Goal: Check status: Check status

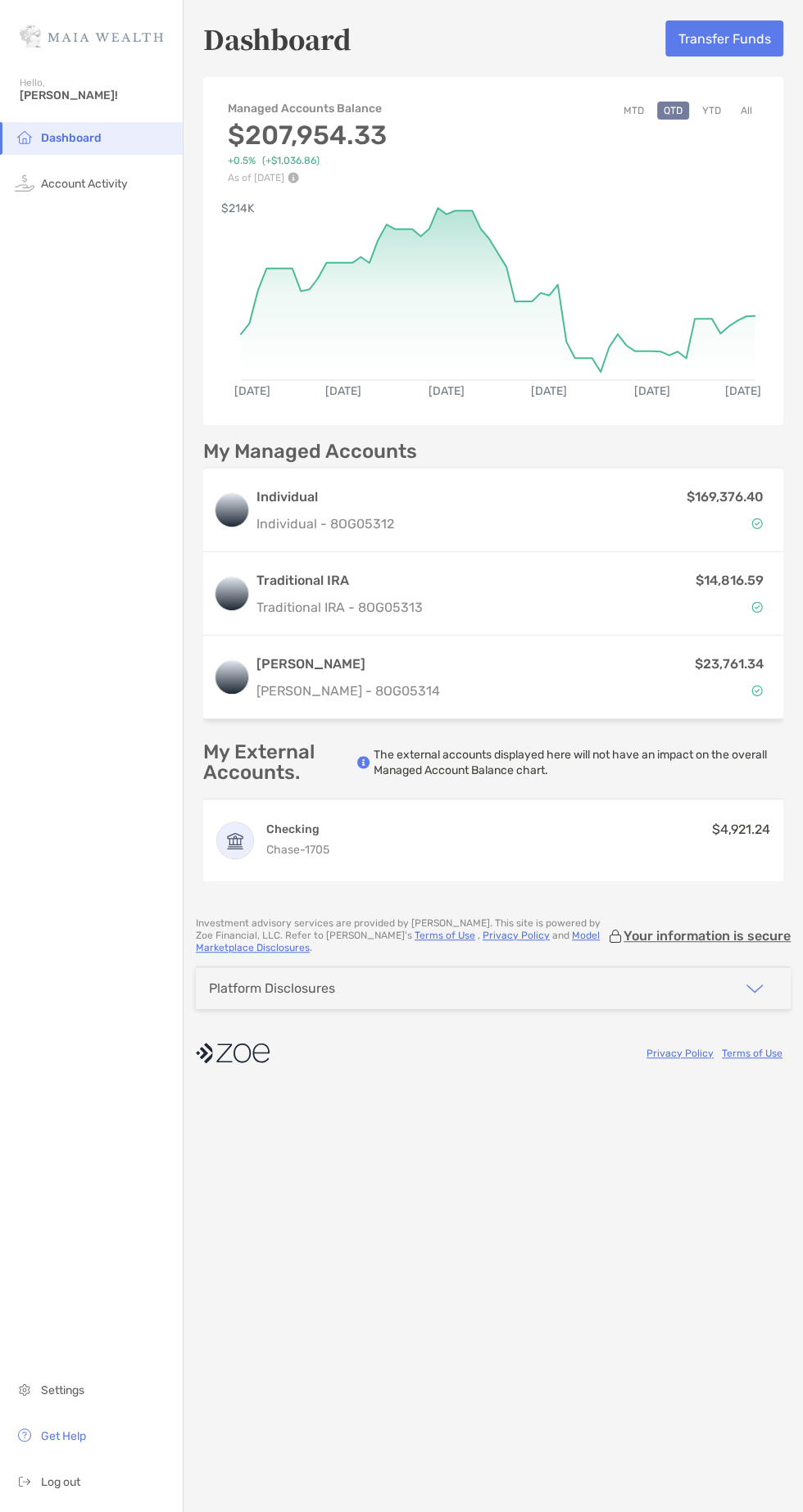
click at [625, 353] on rect at bounding box center [497, 286] width 514 height 155
click at [585, 357] on rect at bounding box center [497, 286] width 514 height 155
click at [471, 226] on rect at bounding box center [497, 286] width 514 height 155
click at [452, 286] on rect at bounding box center [497, 286] width 514 height 155
click at [752, 341] on rect at bounding box center [497, 286] width 514 height 155
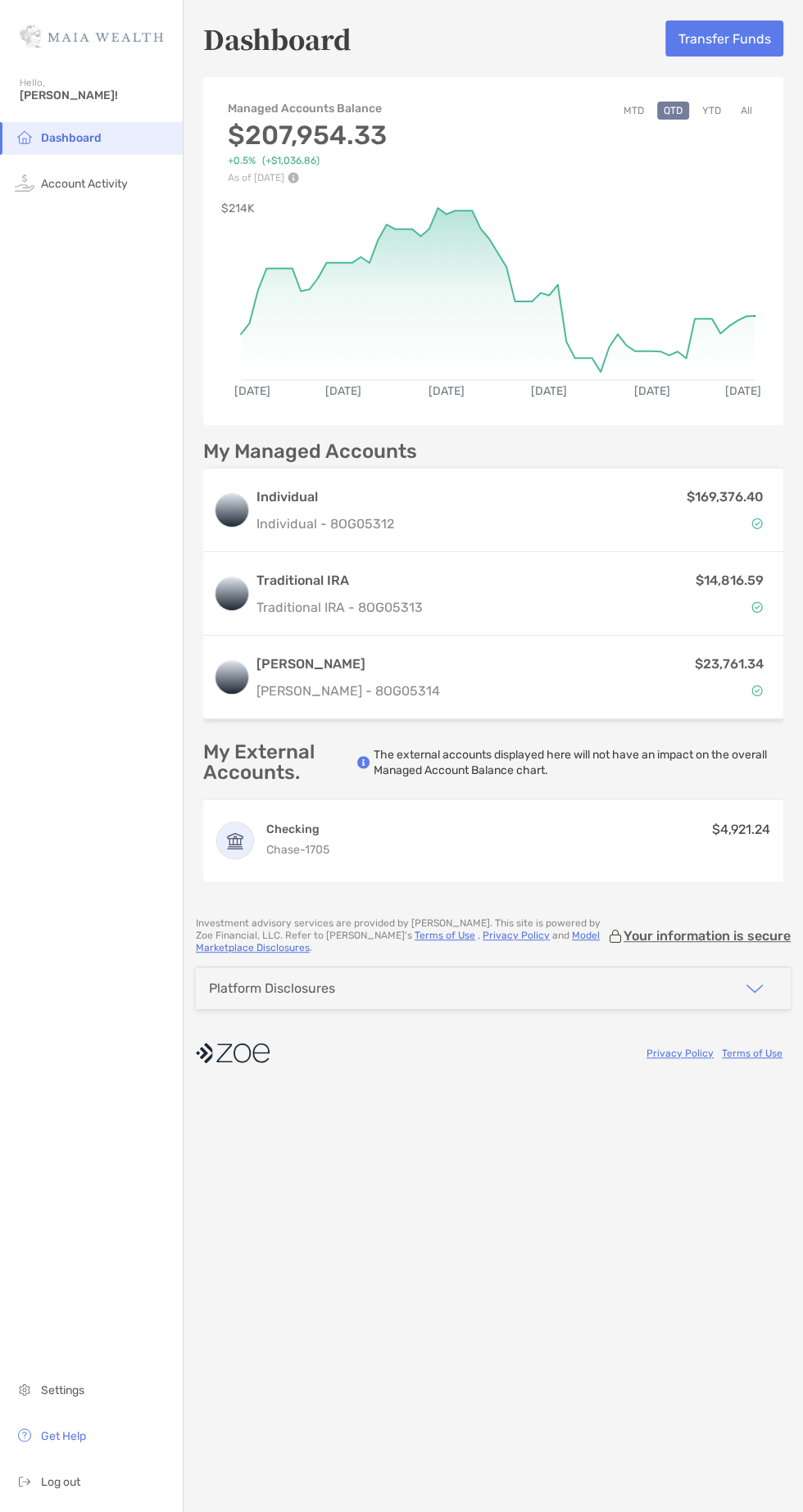
click at [711, 104] on button "YTD" at bounding box center [711, 111] width 32 height 18
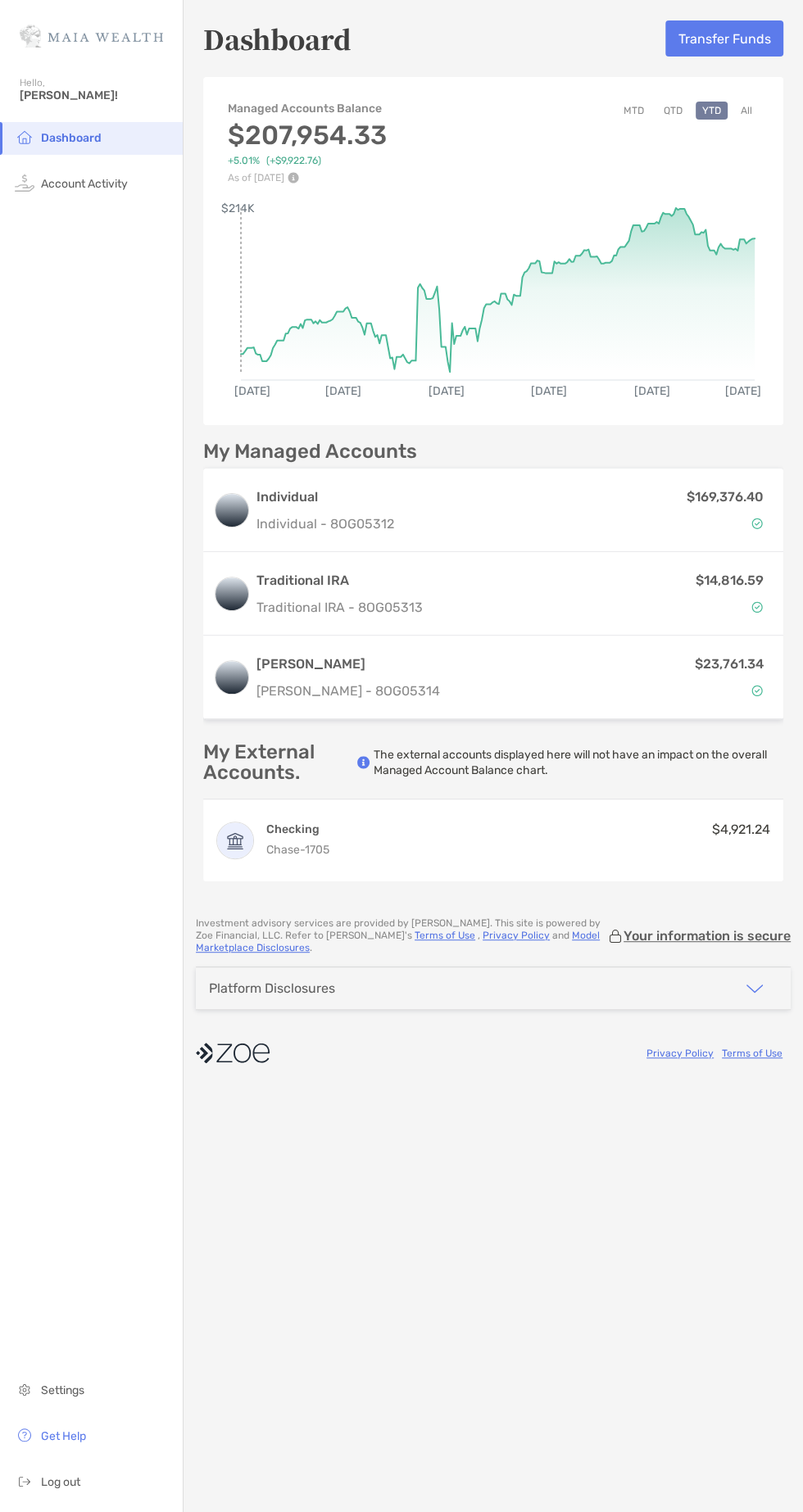
click at [255, 380] on icon at bounding box center [497, 380] width 514 height 0
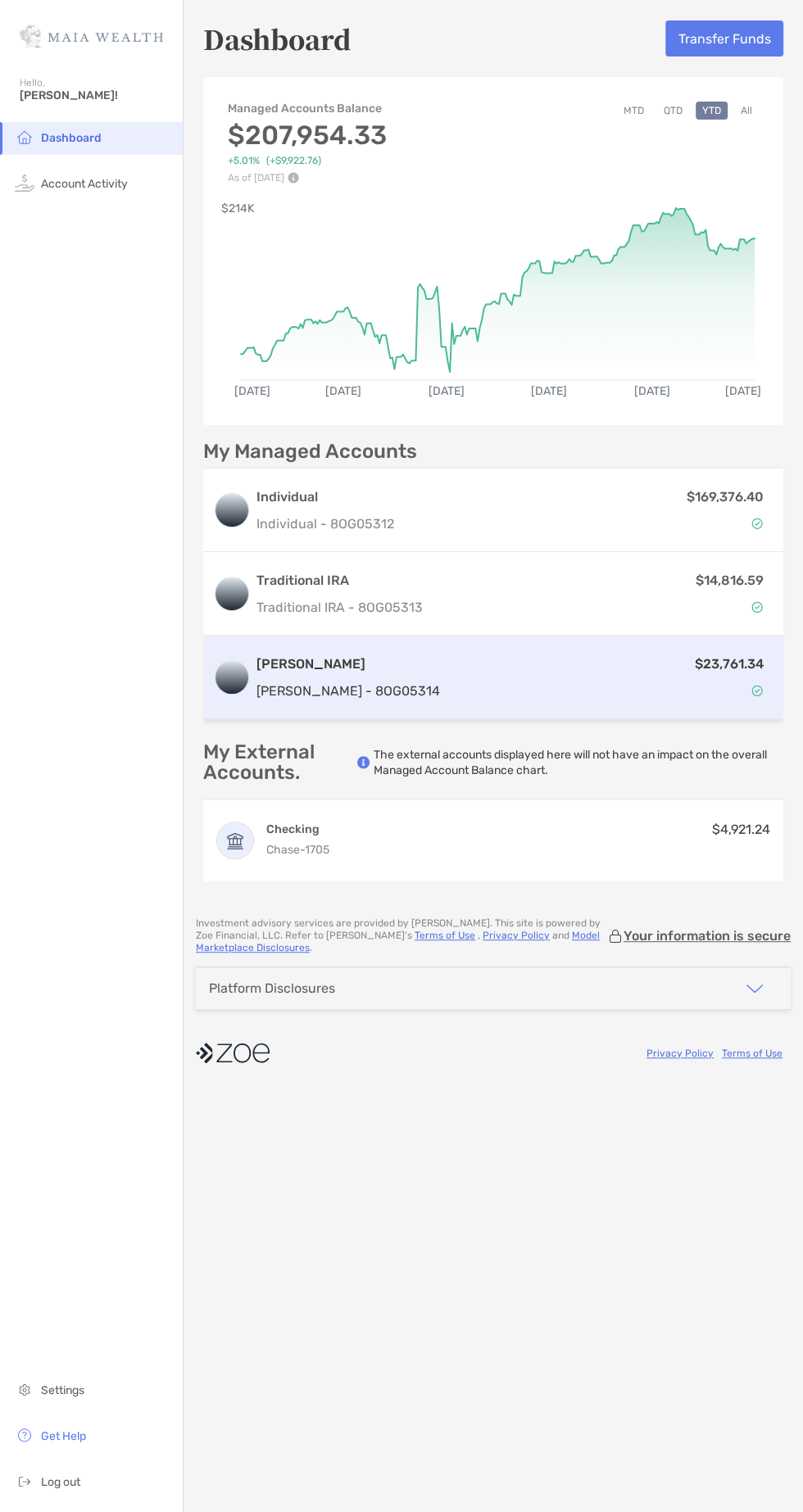
click at [474, 659] on div "$23,761.34" at bounding box center [610, 677] width 326 height 47
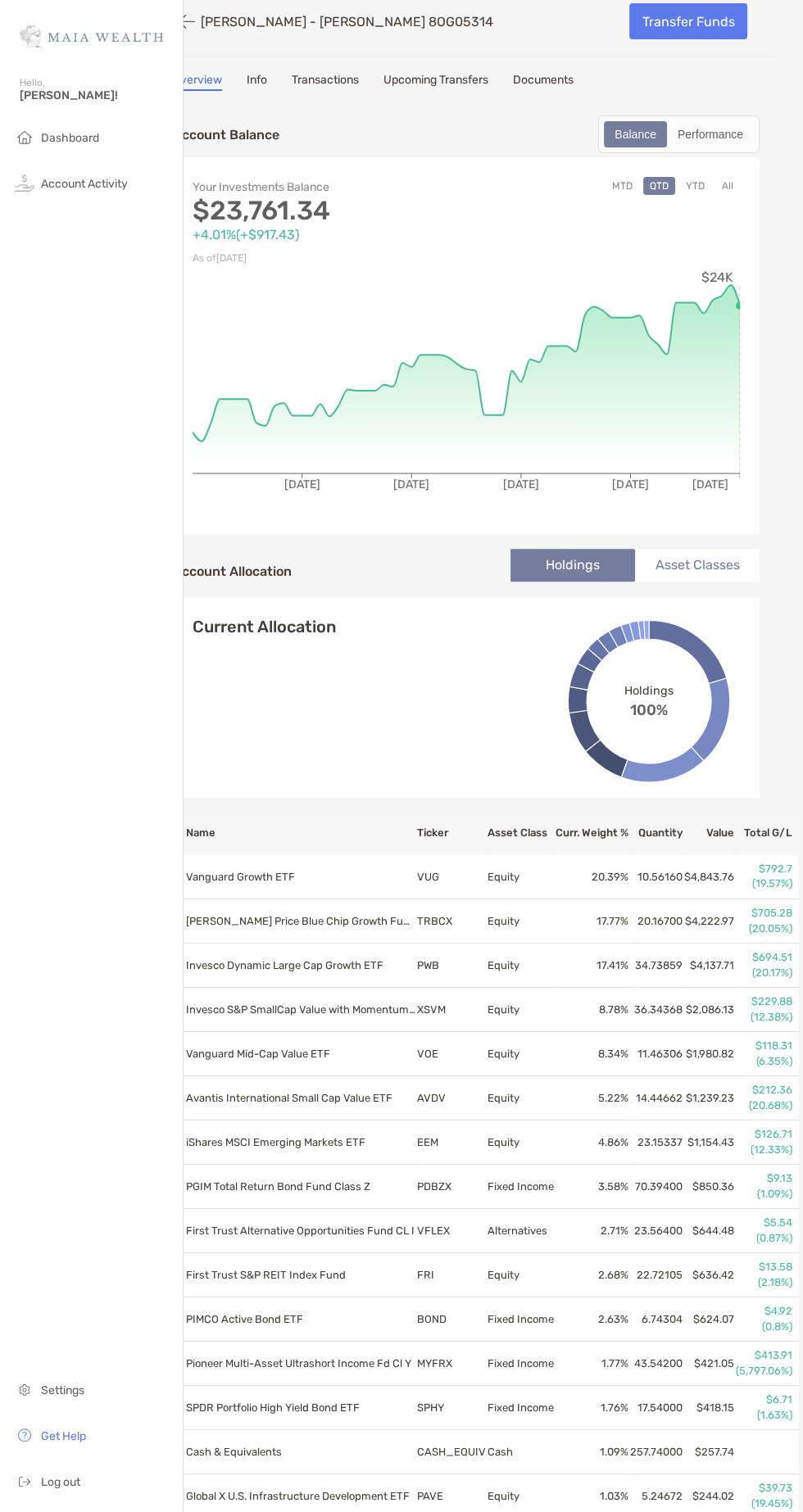
scroll to position [0, 27]
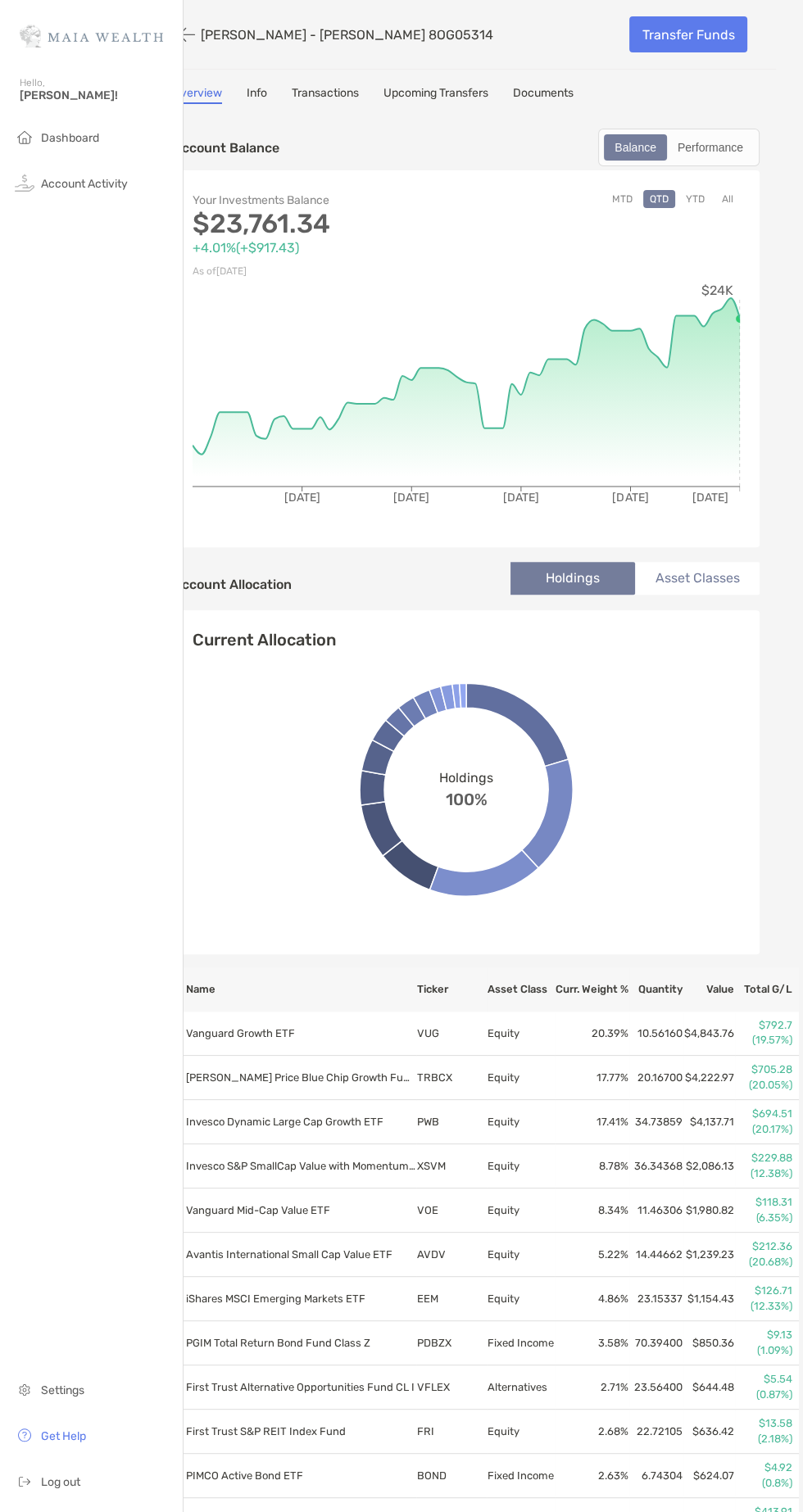
click at [454, 214] on p "$23,761.34" at bounding box center [329, 225] width 274 height 21
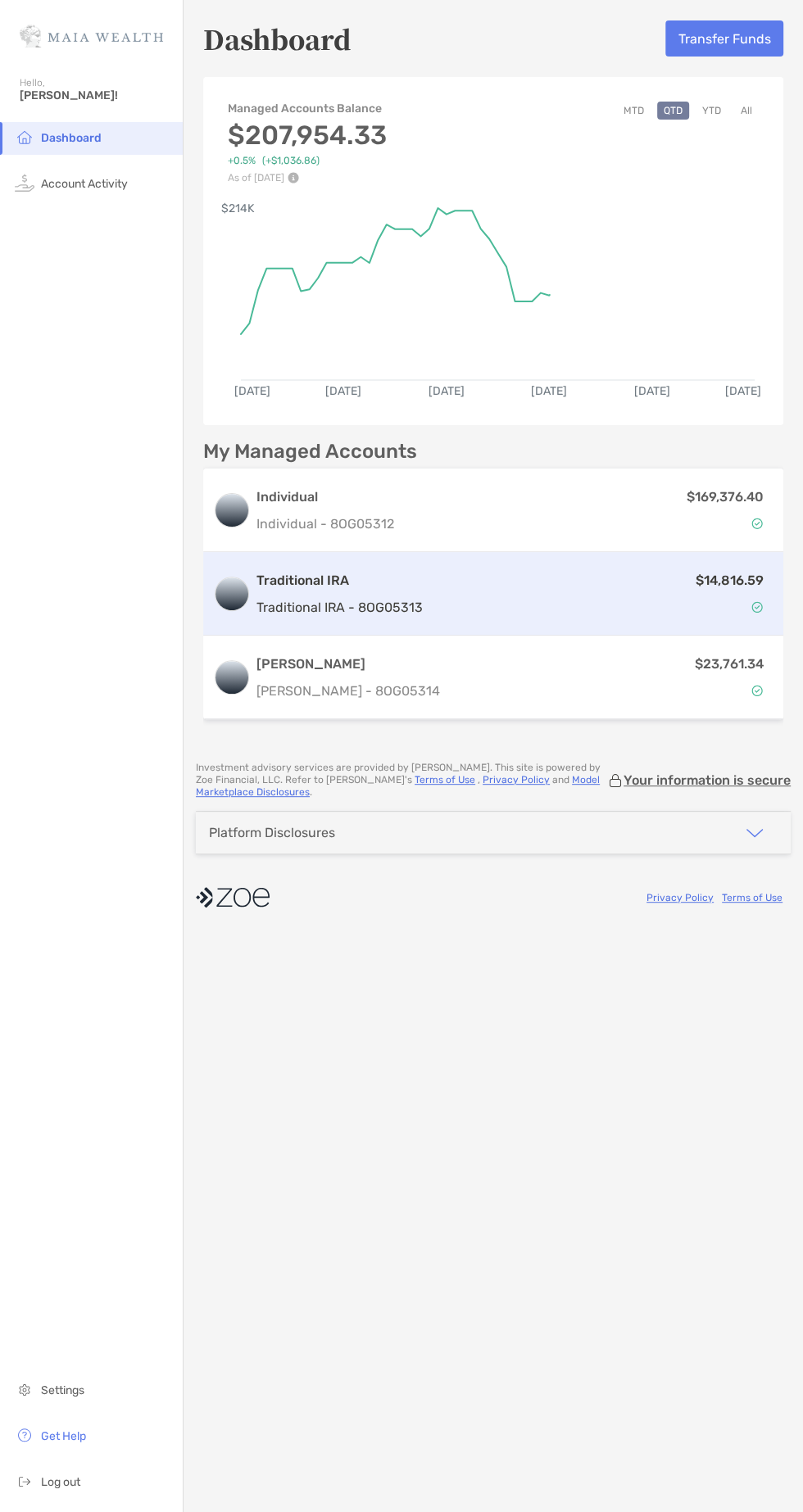
click at [411, 585] on h3 "Traditional IRA" at bounding box center [339, 580] width 167 height 20
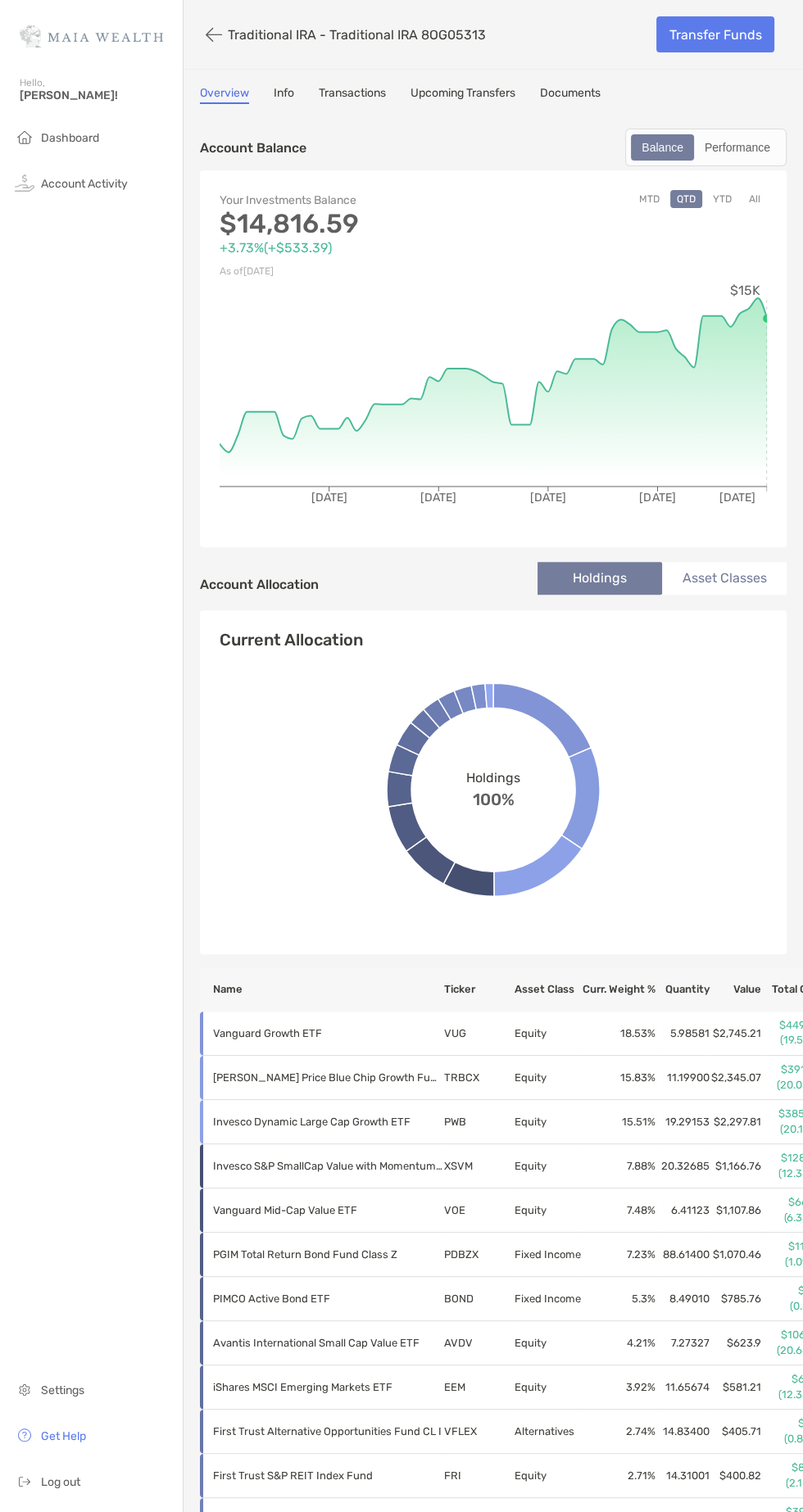
click at [718, 197] on button "YTD" at bounding box center [722, 199] width 32 height 18
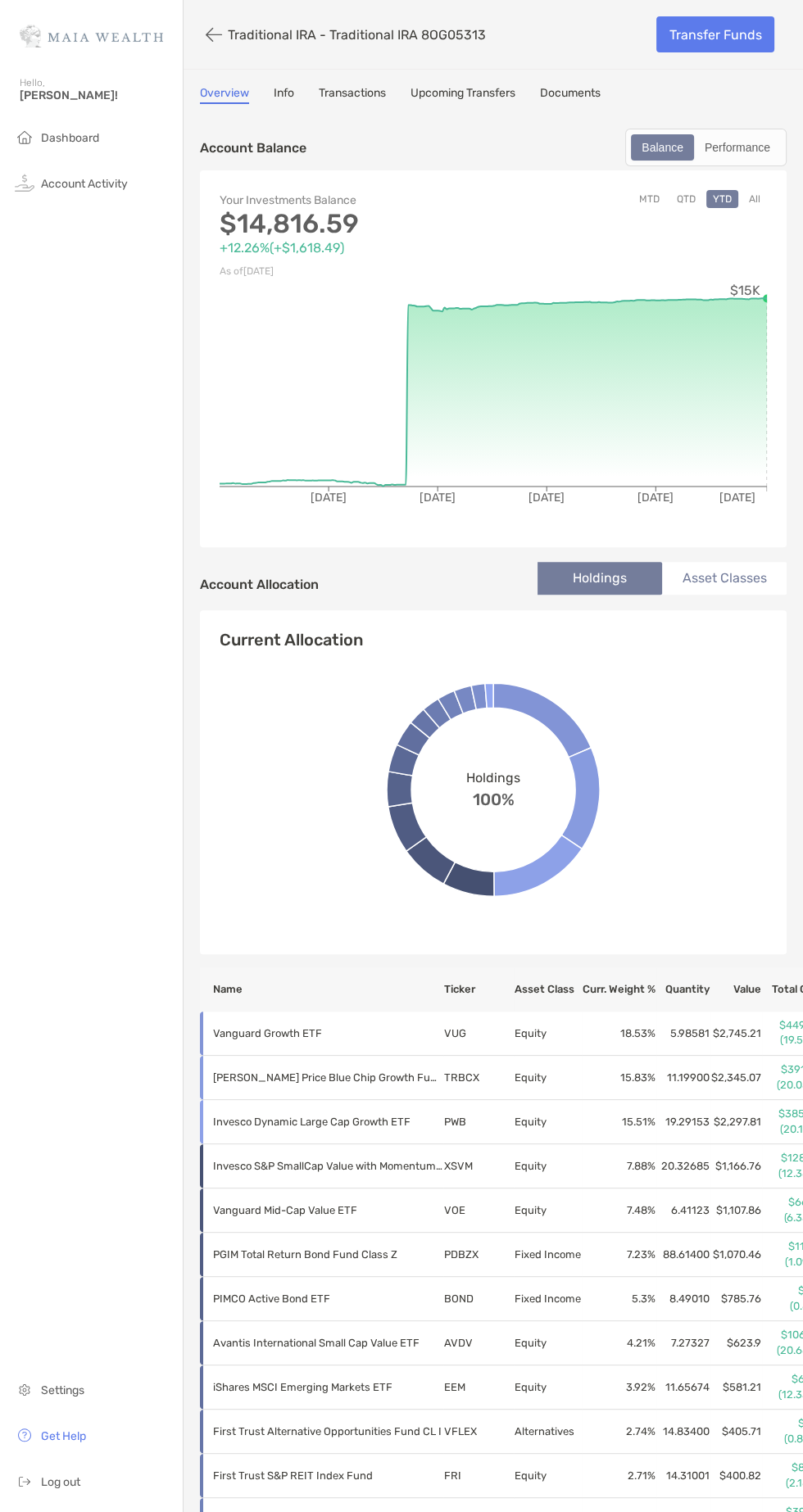
click at [351, 456] on icon "[DATE] [DATE] [DATE] [DATE] [DATE] $15K" at bounding box center [493, 404] width 547 height 246
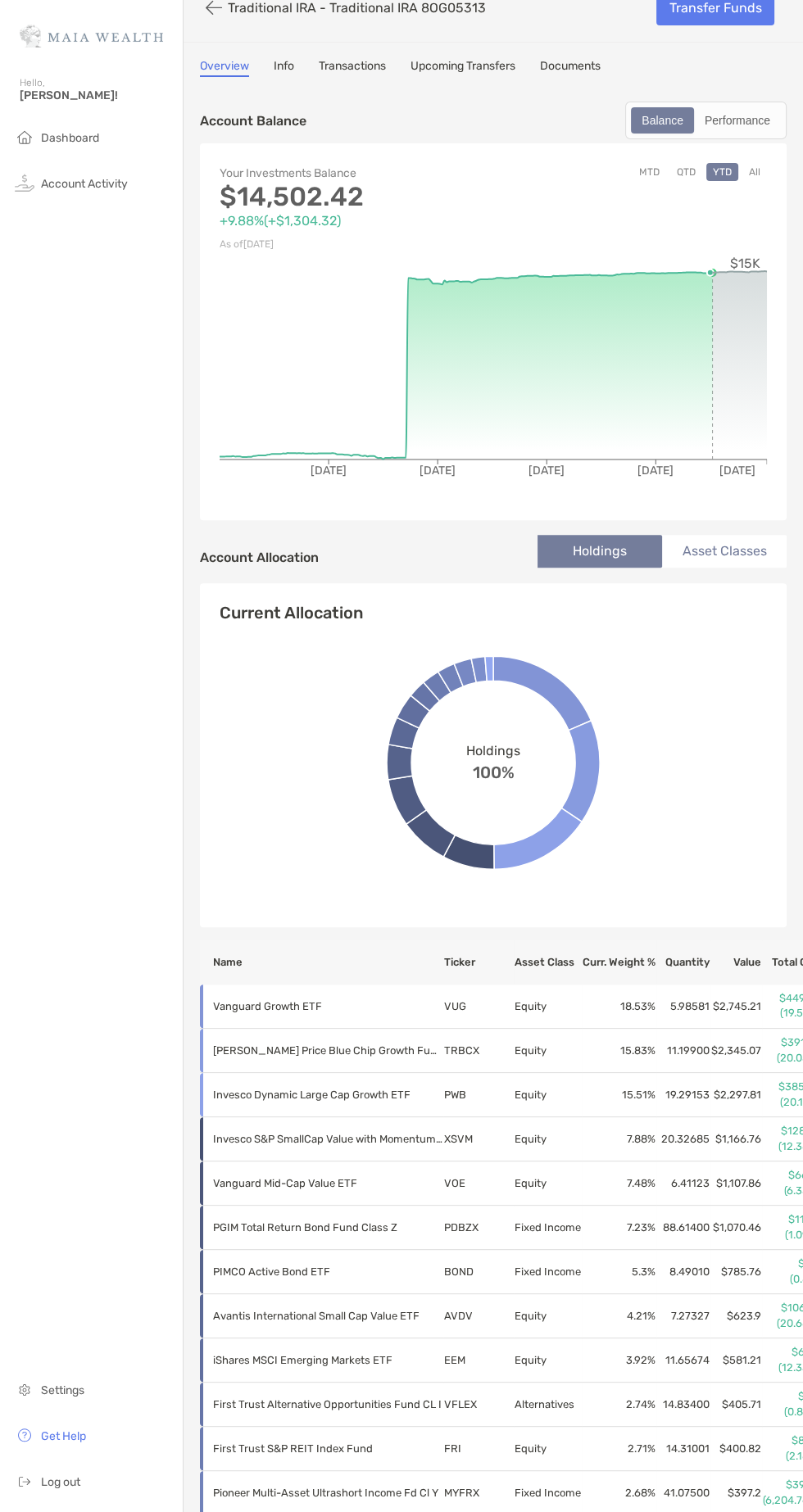
scroll to position [48, 0]
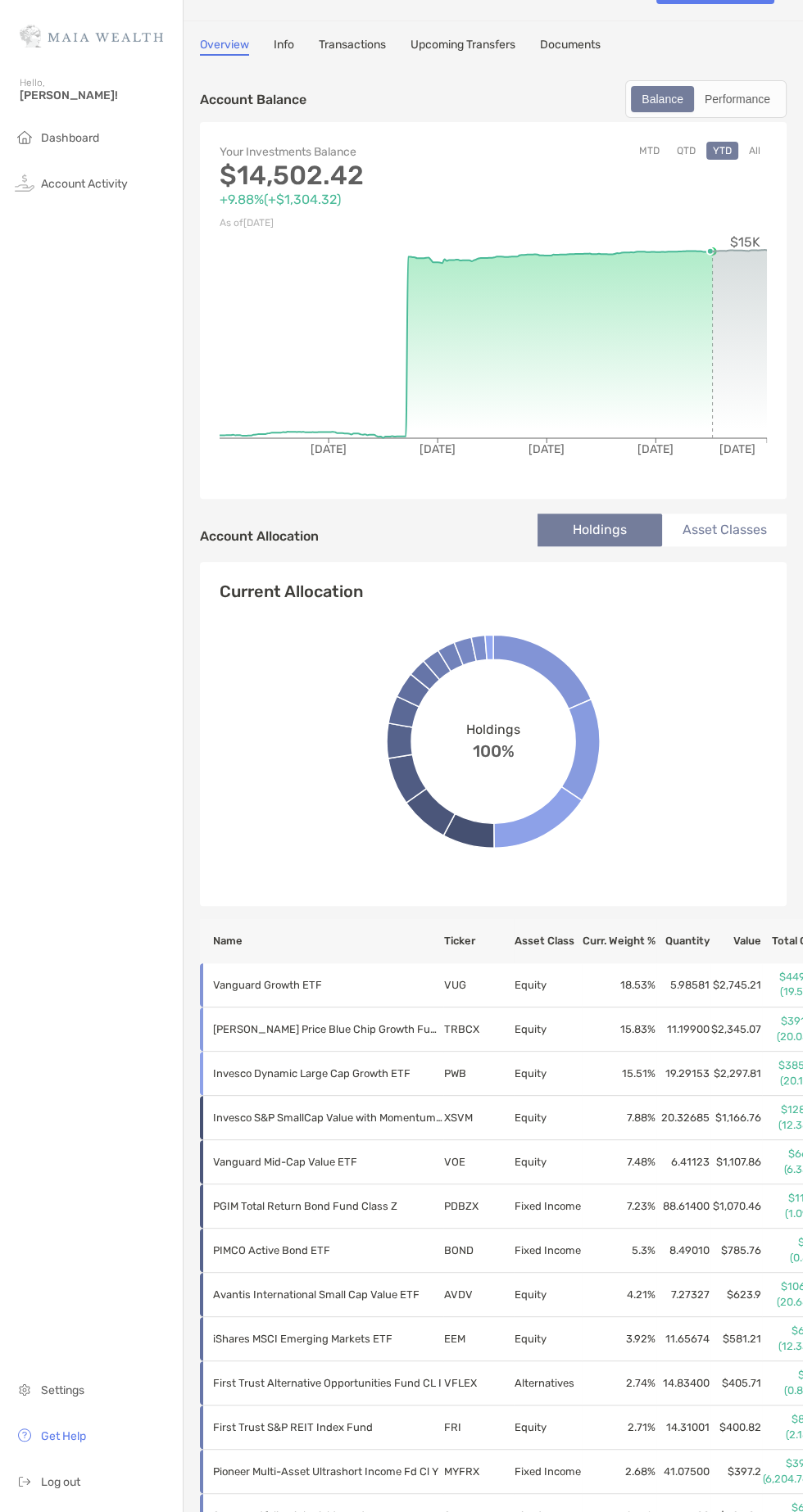
click at [756, 250] on icon at bounding box center [739, 250] width 55 height 2
click at [754, 87] on div "Performance" at bounding box center [737, 98] width 84 height 23
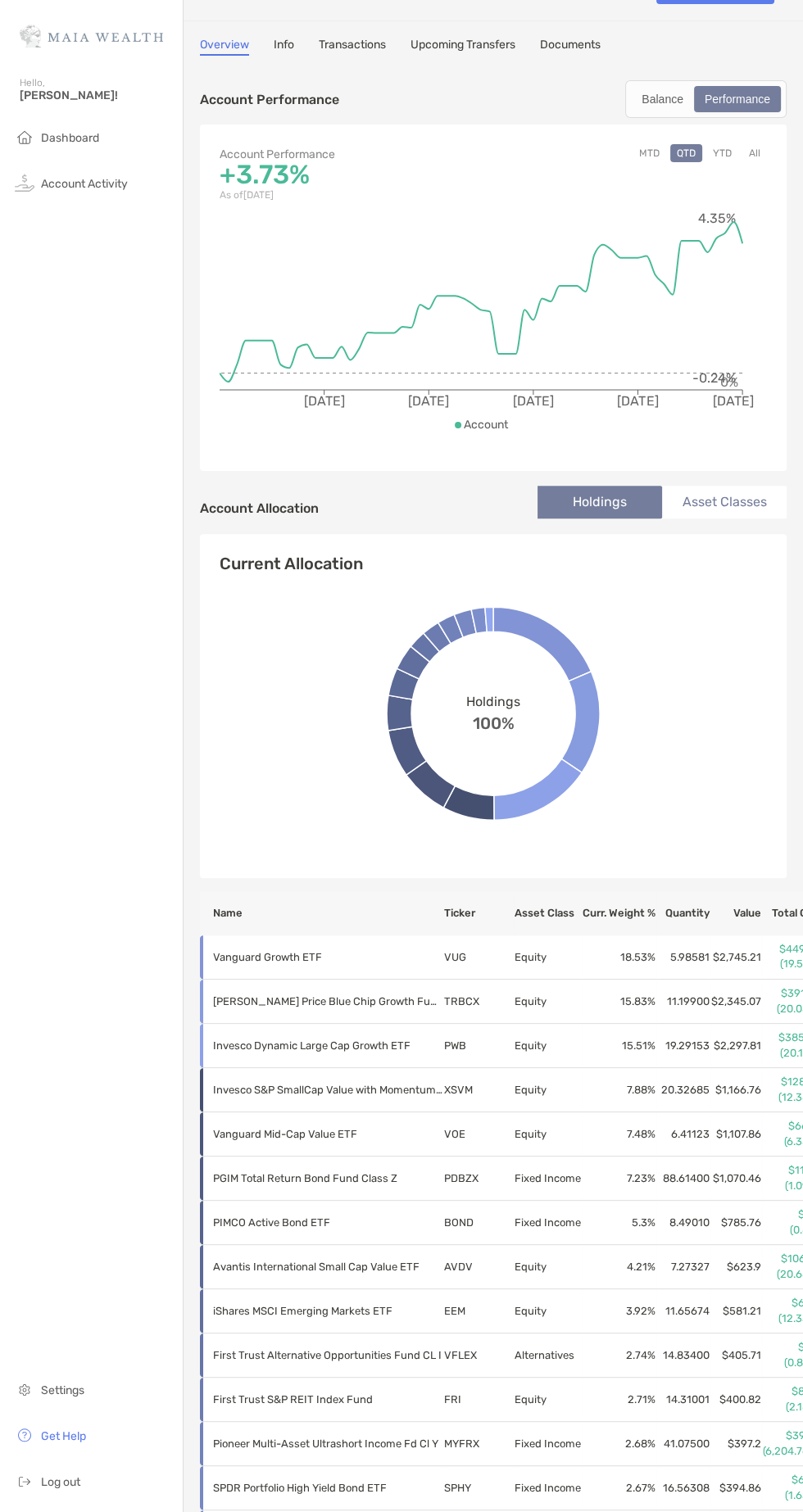
click at [724, 151] on button "YTD" at bounding box center [722, 153] width 32 height 18
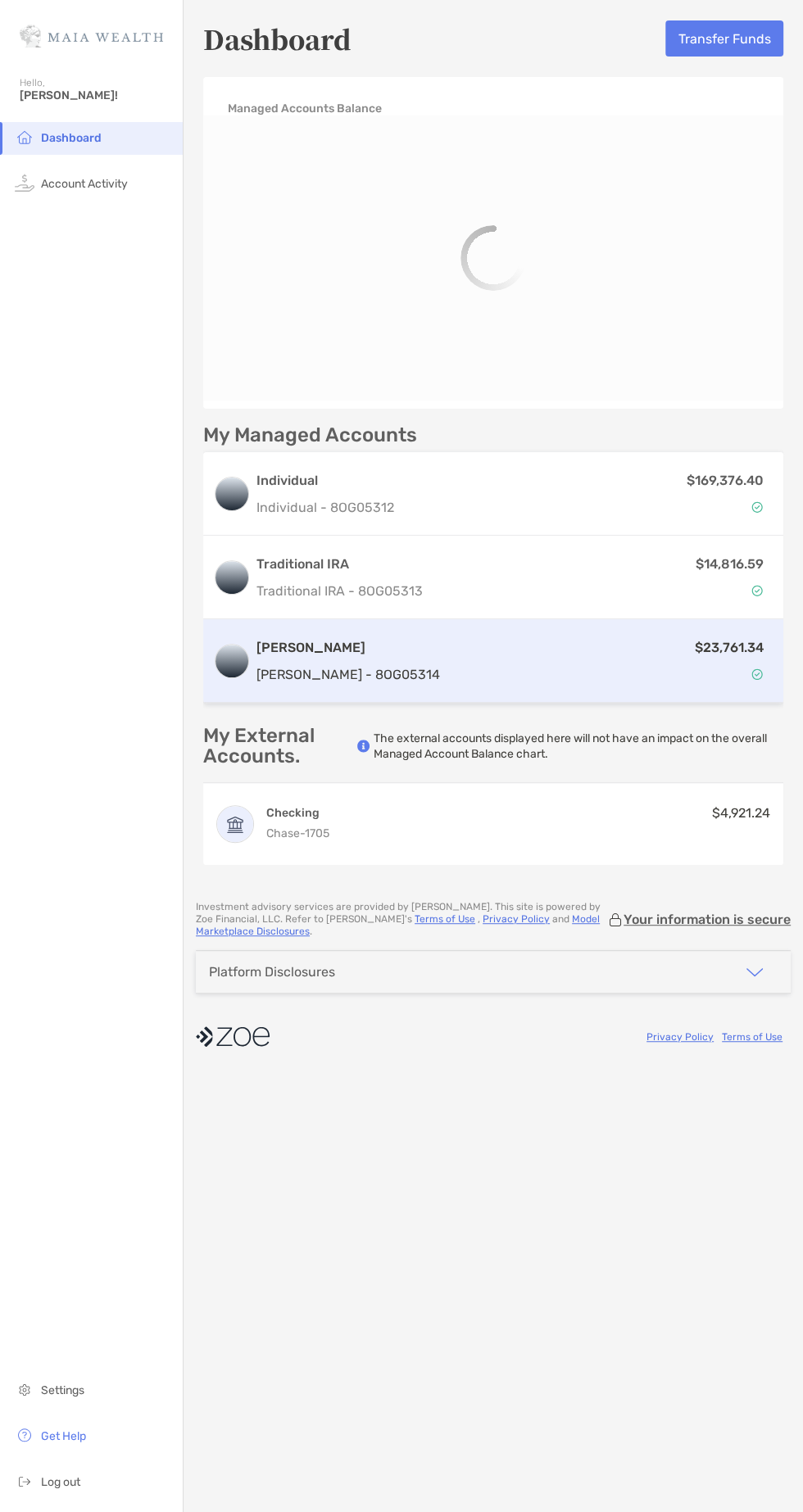
click at [407, 629] on div "[PERSON_NAME] [PERSON_NAME] - 8OG05314 $23,761.34" at bounding box center [493, 661] width 580 height 84
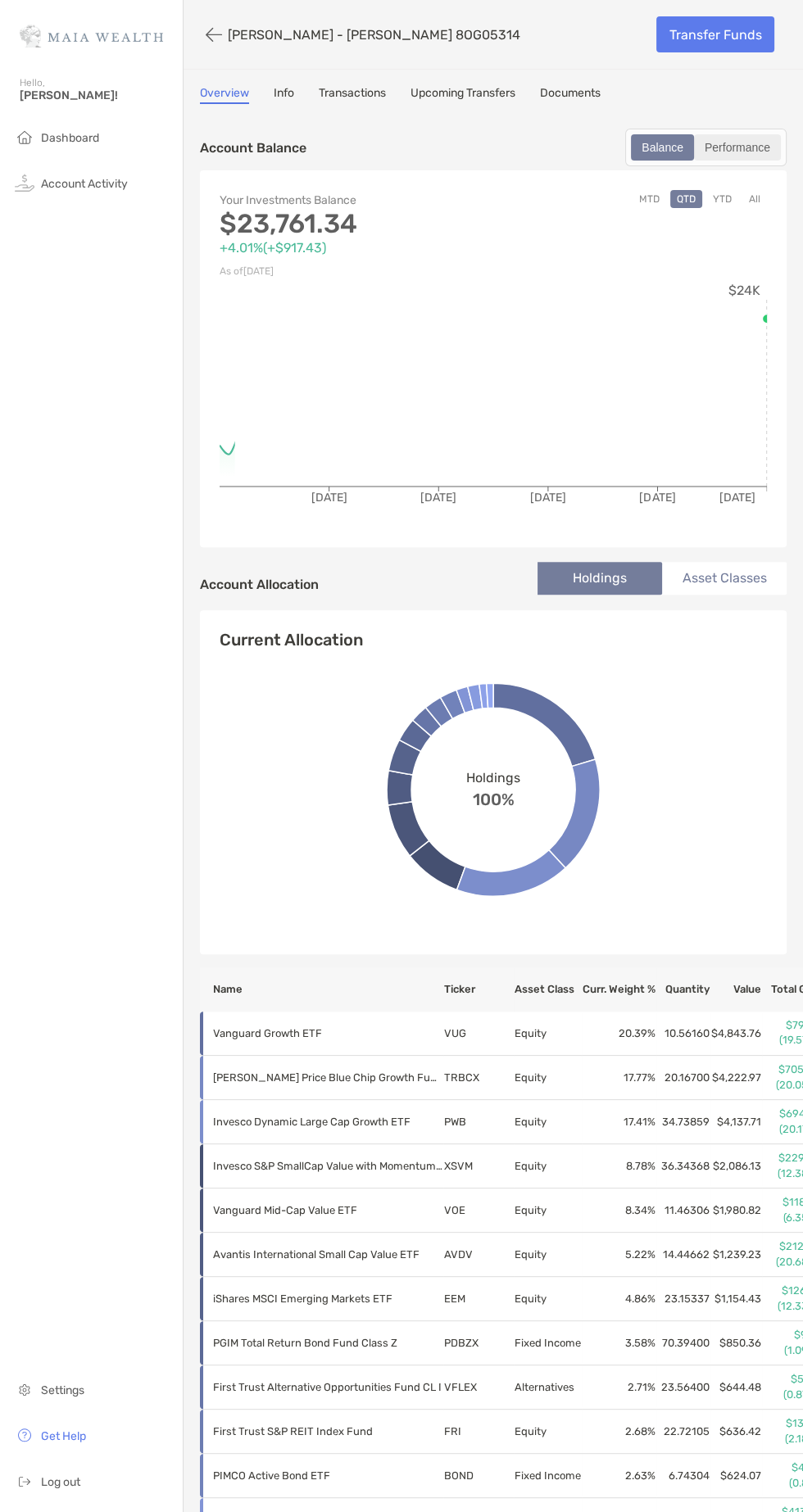
click at [755, 142] on div "Performance" at bounding box center [737, 147] width 84 height 23
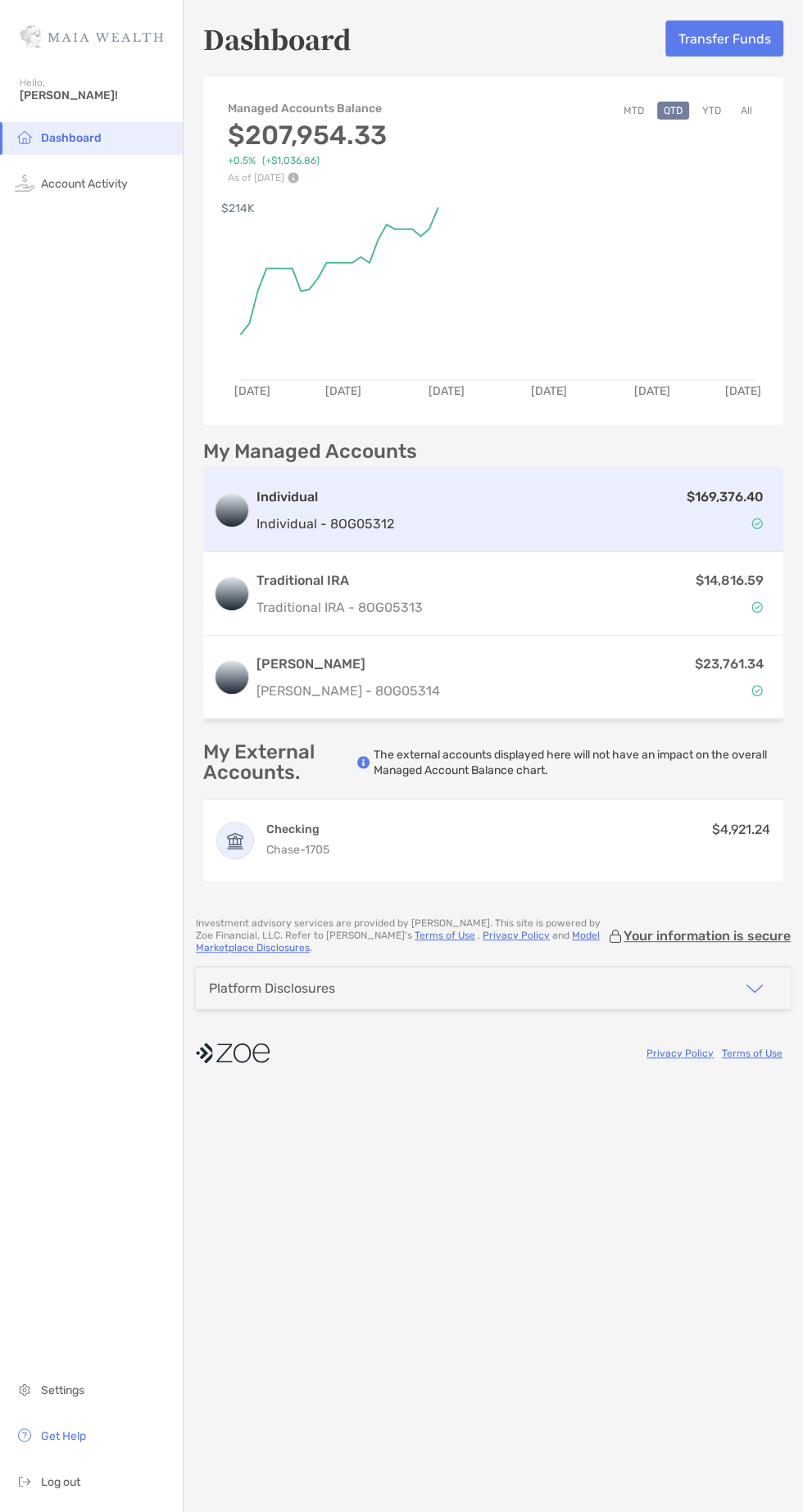
click at [318, 490] on h3 "Individual" at bounding box center [325, 497] width 137 height 20
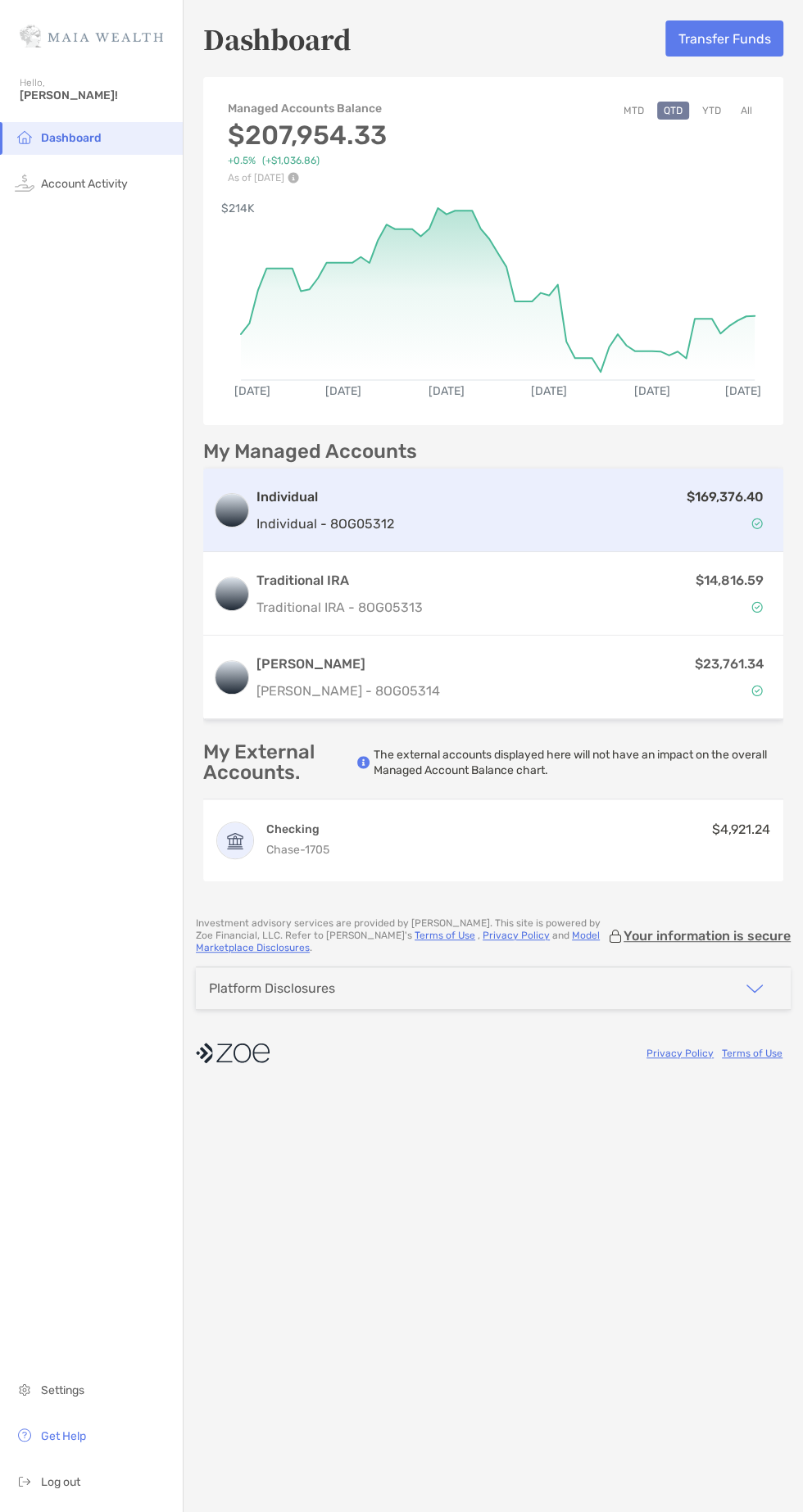
click at [408, 511] on div "$169,376.40" at bounding box center [587, 509] width 373 height 47
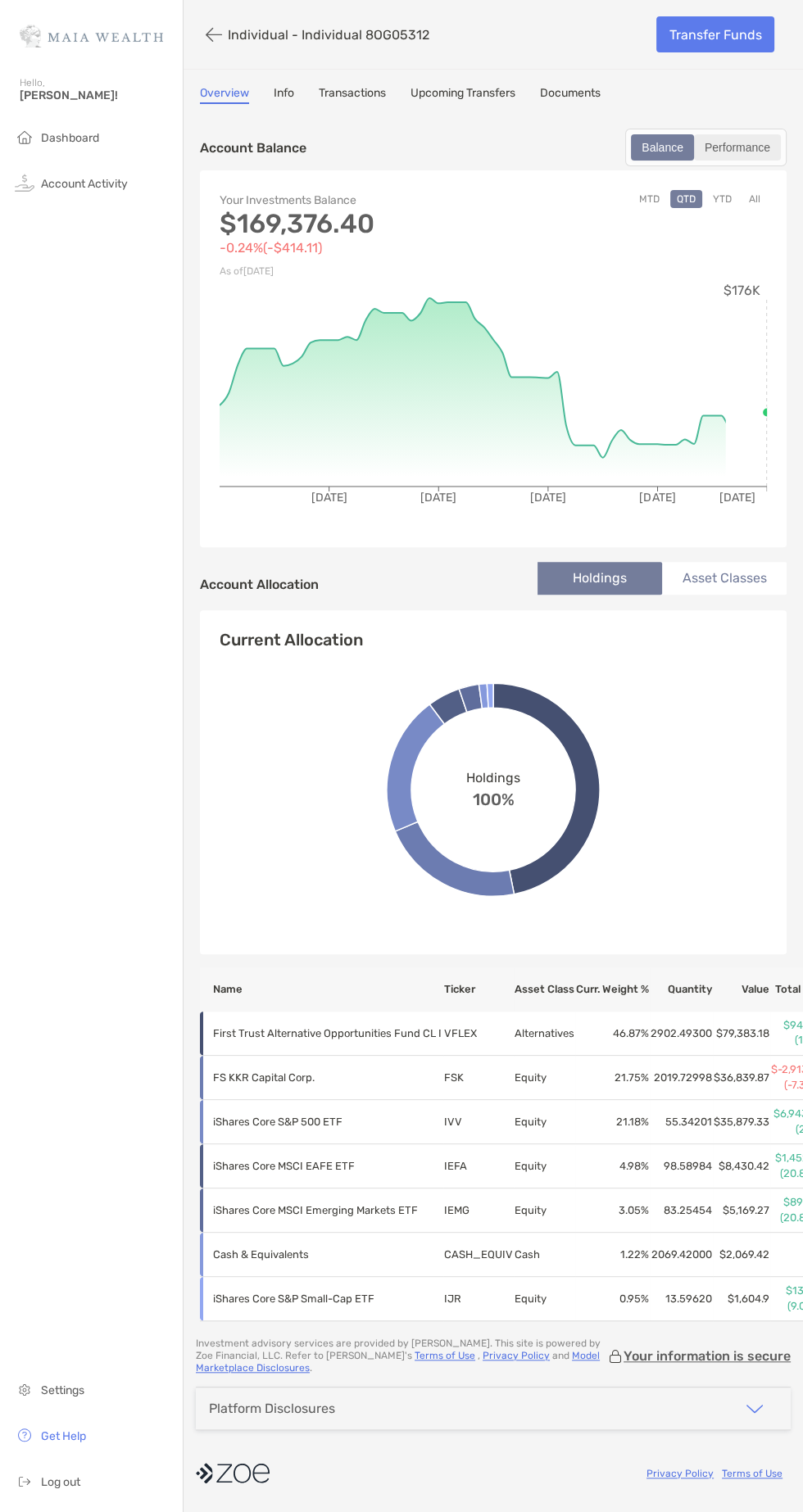
click at [764, 147] on div "Performance" at bounding box center [737, 147] width 84 height 23
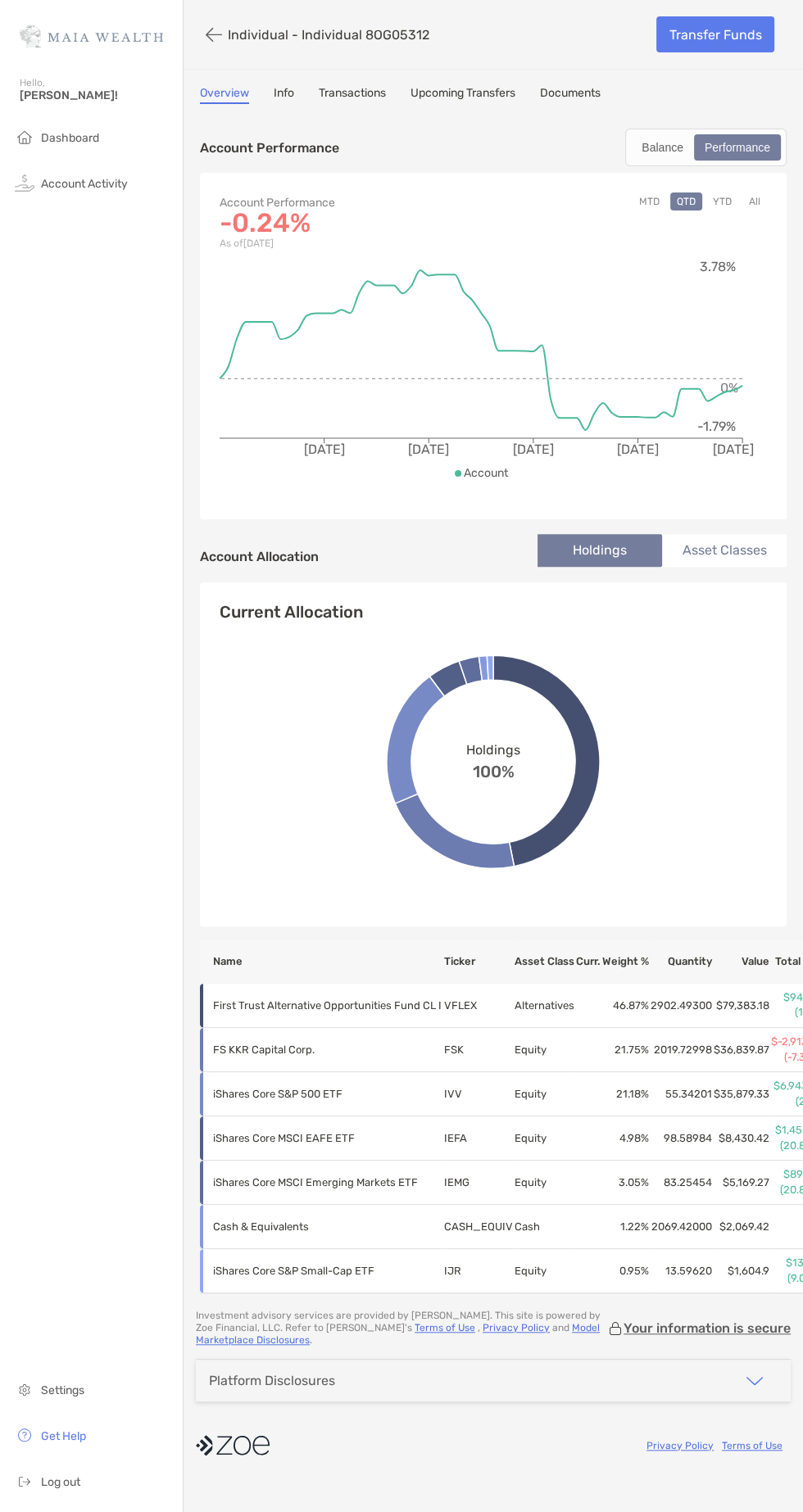
click at [729, 194] on button "YTD" at bounding box center [722, 201] width 32 height 18
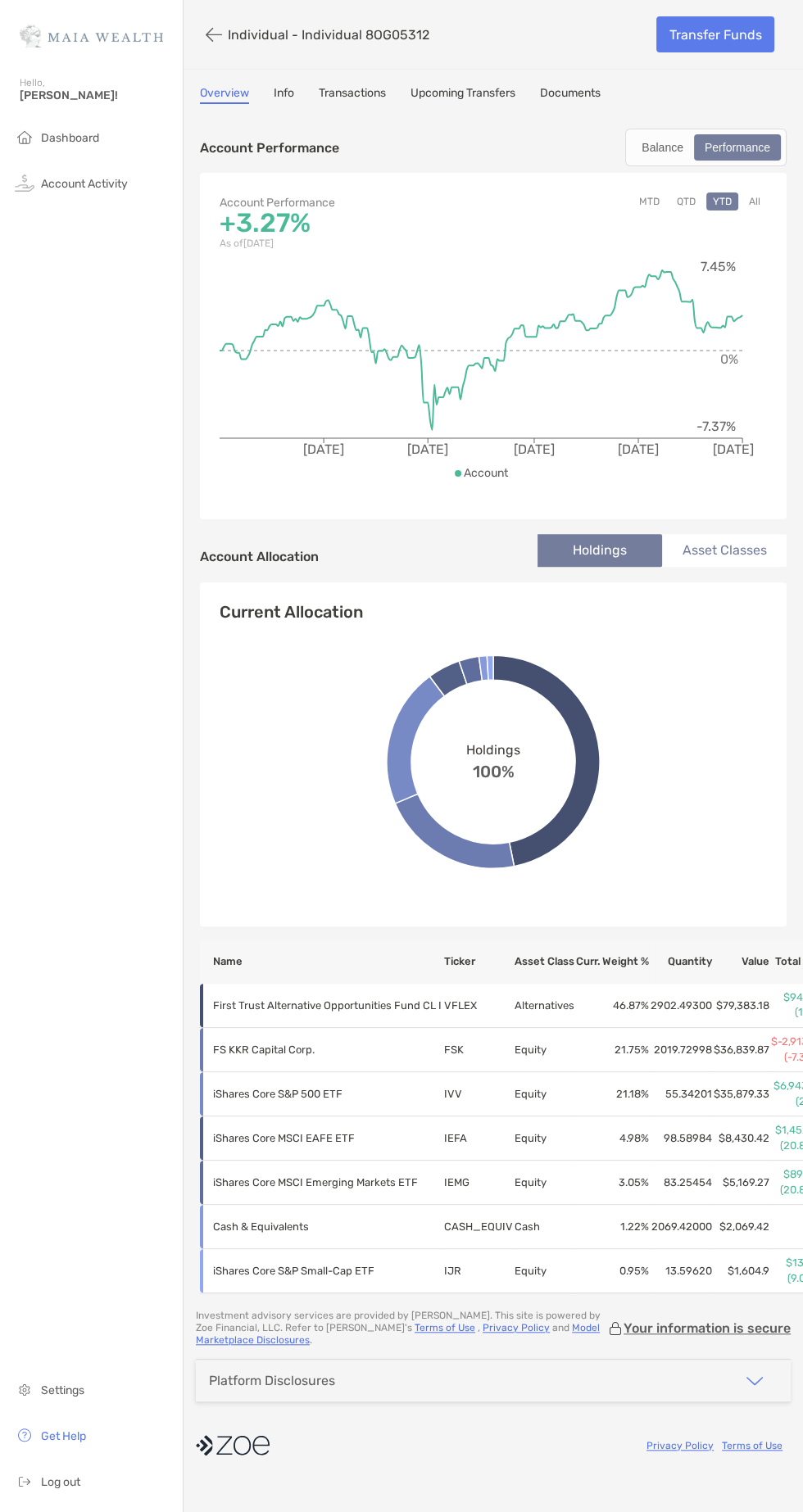
click at [754, 199] on button "All" at bounding box center [754, 201] width 24 height 18
